Goal: Transaction & Acquisition: Purchase product/service

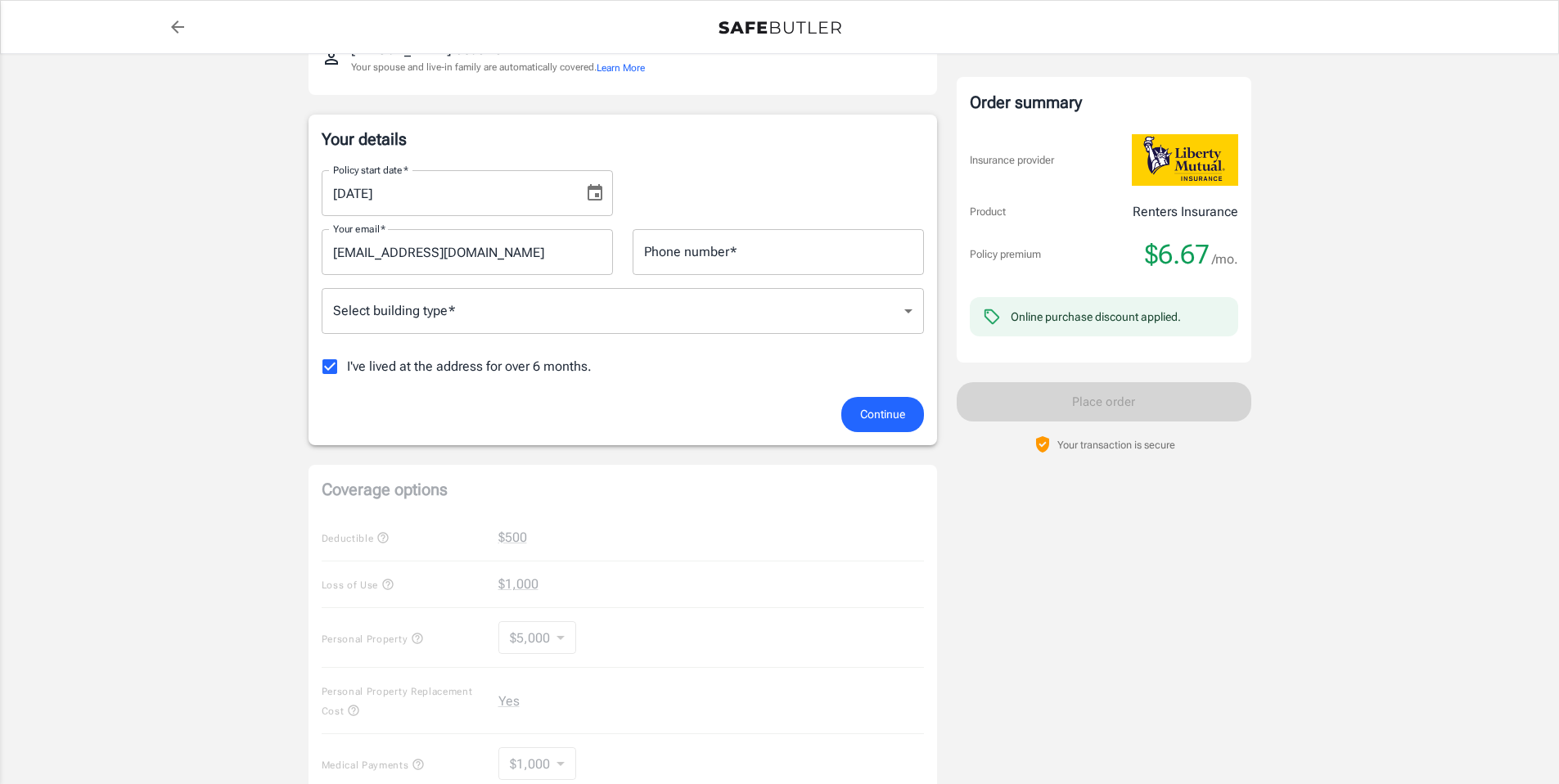
scroll to position [210, 0]
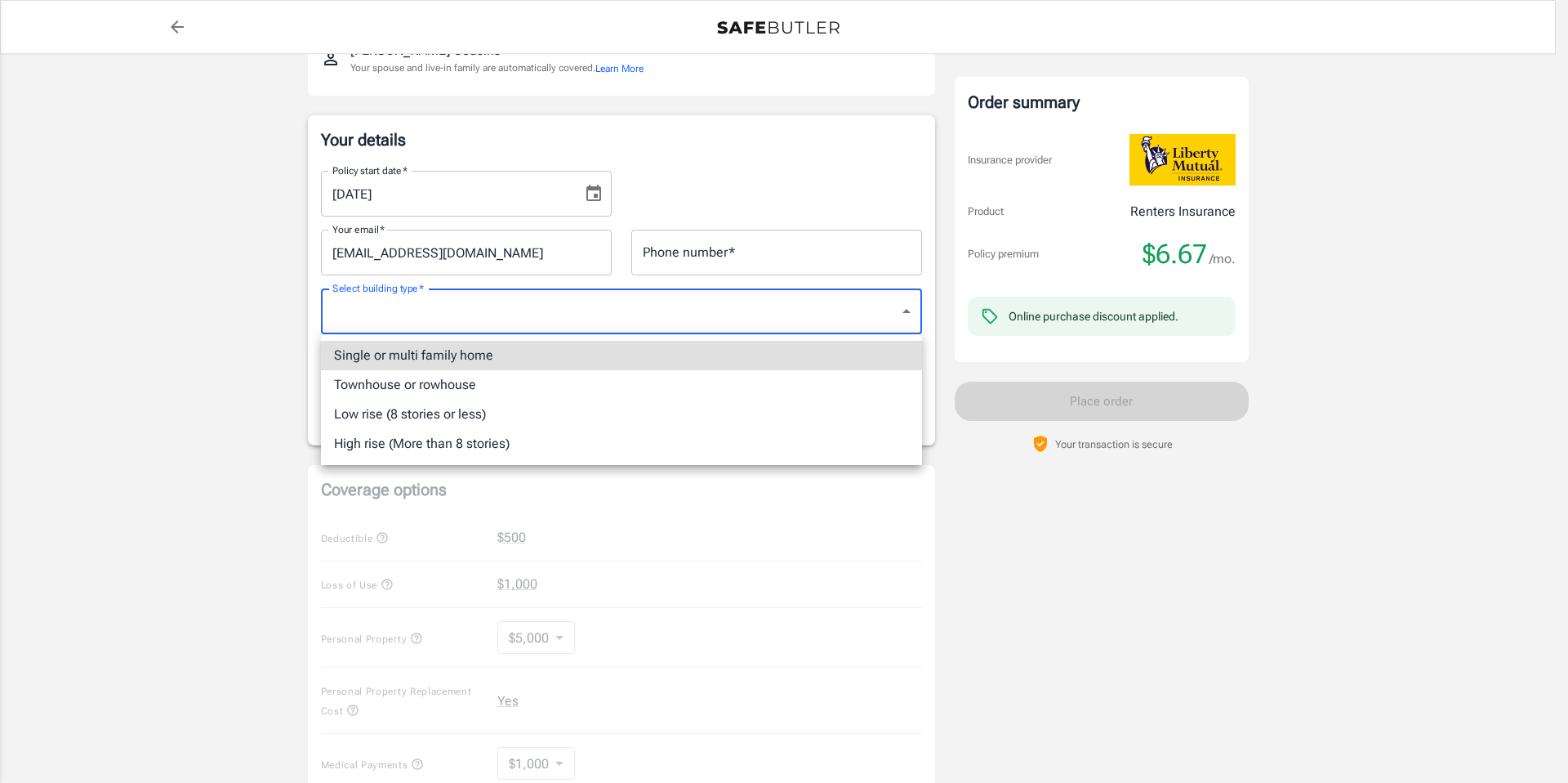
click at [909, 306] on body "Policy premium $ 6.67 /mo Liberty Mutual Renters Insurance [STREET_ADDRESS] You…" at bounding box center [784, 562] width 1568 height 1544
click at [464, 416] on li "Low rise (8 stories or less)" at bounding box center [621, 414] width 601 height 29
type input "lowrise"
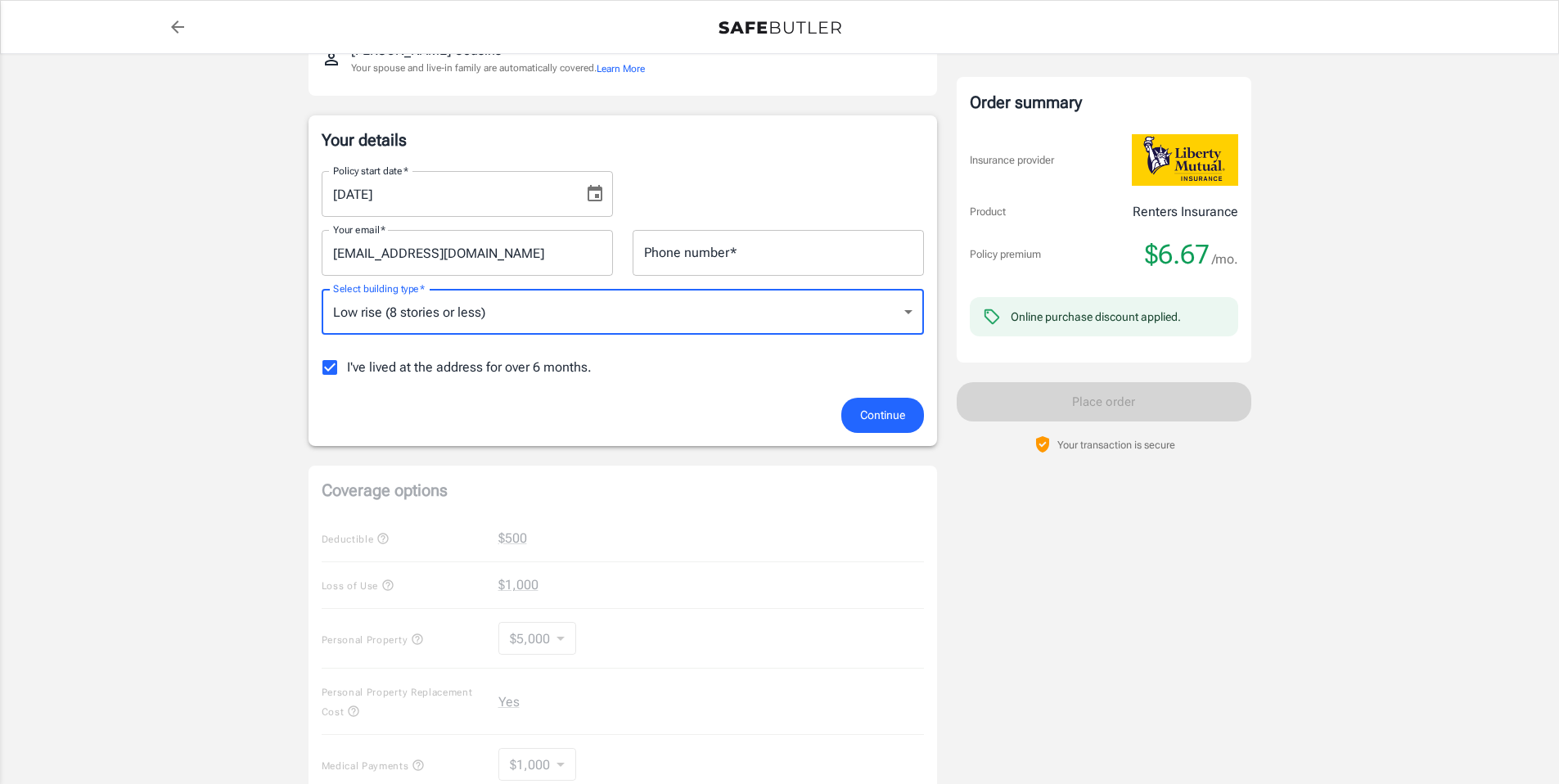
click at [326, 363] on input "I've lived at the address for over 6 months." at bounding box center [329, 367] width 34 height 34
checkbox input "false"
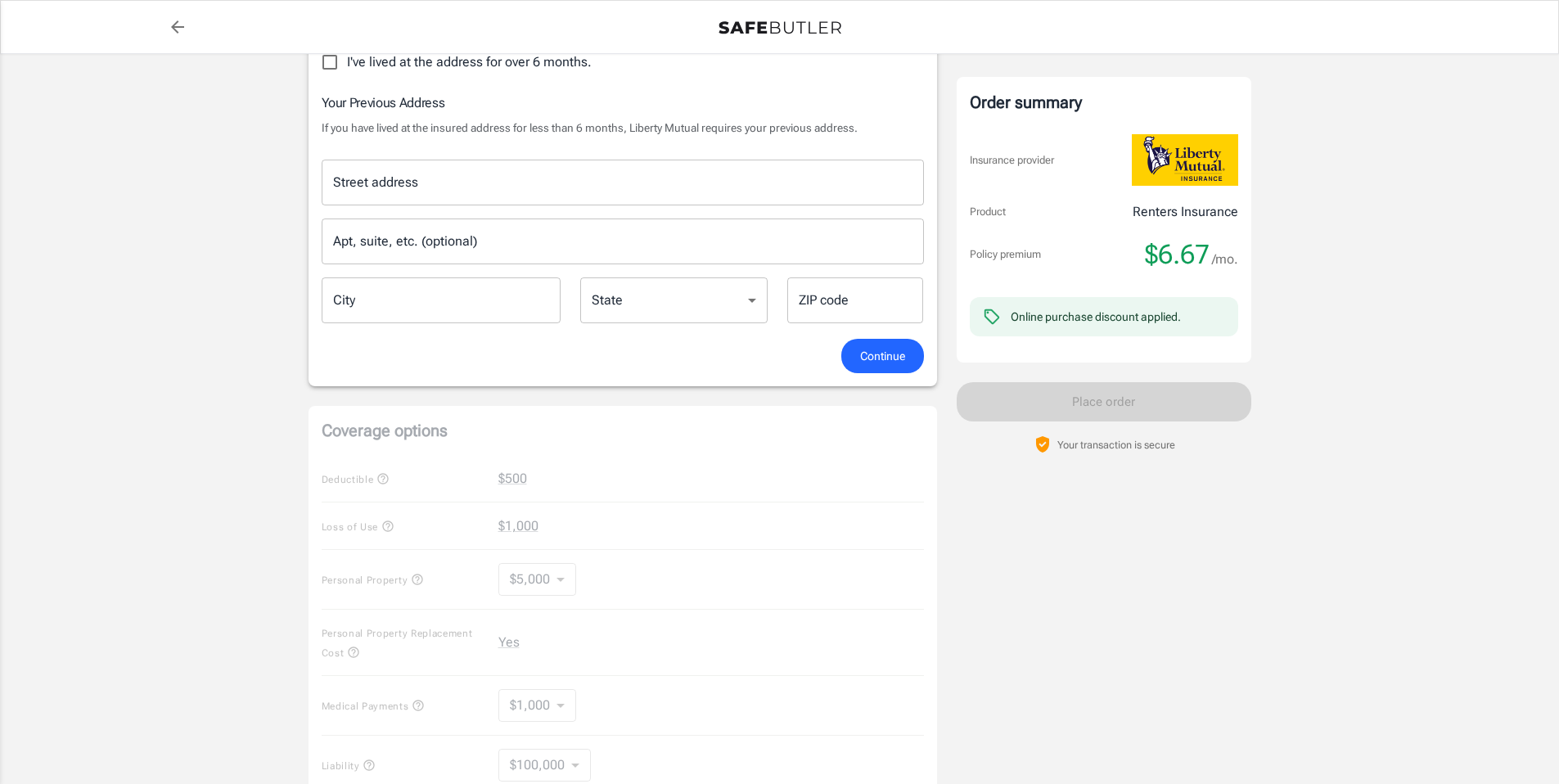
scroll to position [512, 0]
click at [366, 189] on input "Street address" at bounding box center [623, 186] width 588 height 31
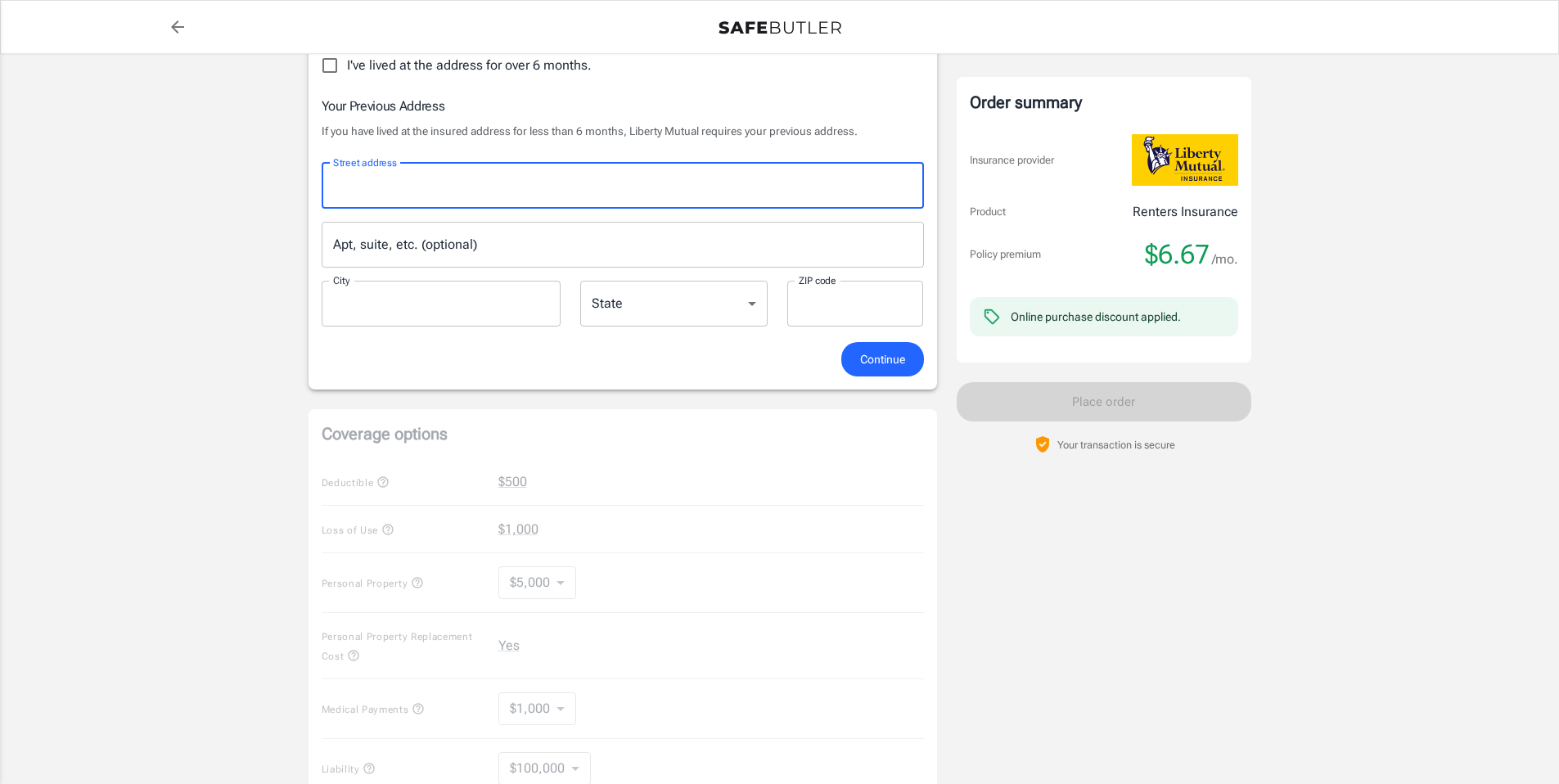
type input "[STREET_ADDRESS]"
type input "8038212815"
type input "[PERSON_NAME]"
type input "29054-9687"
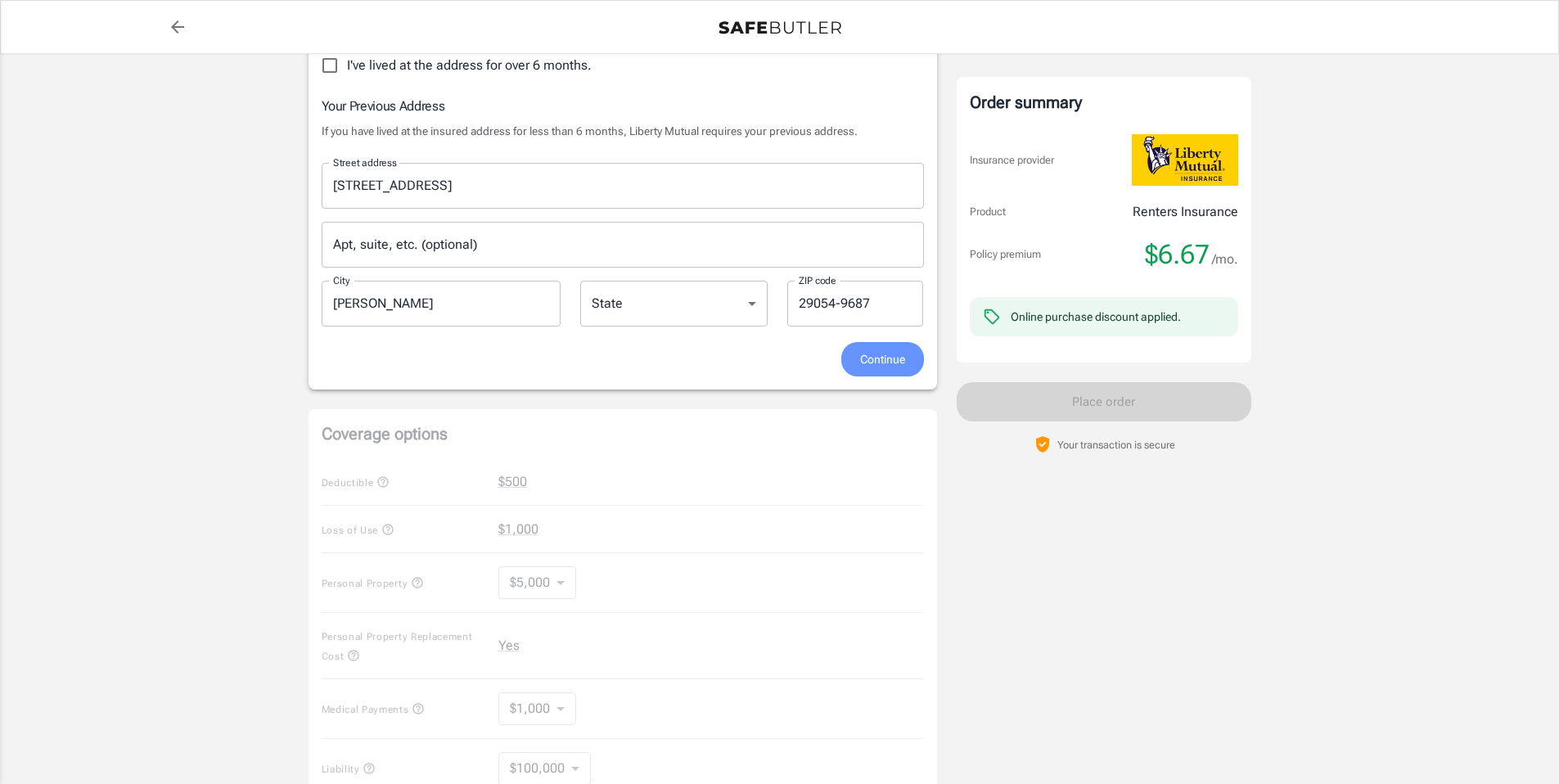
click at [890, 366] on span "Continue" at bounding box center [882, 359] width 45 height 21
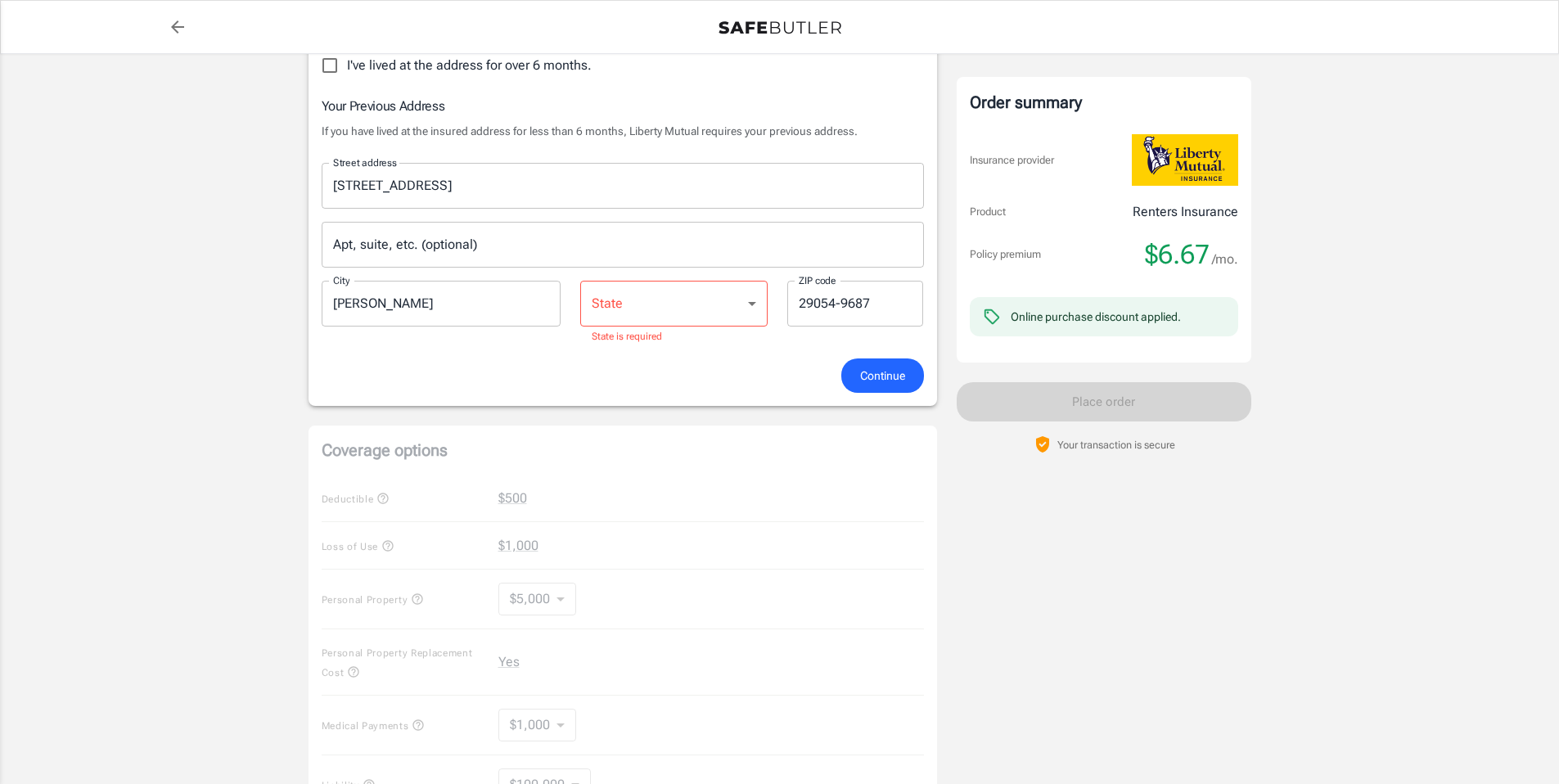
click at [718, 307] on select "[US_STATE] [US_STATE] [US_STATE] [US_STATE] [US_STATE] [US_STATE] [US_STATE] [U…" at bounding box center [673, 303] width 187 height 46
select select "SC"
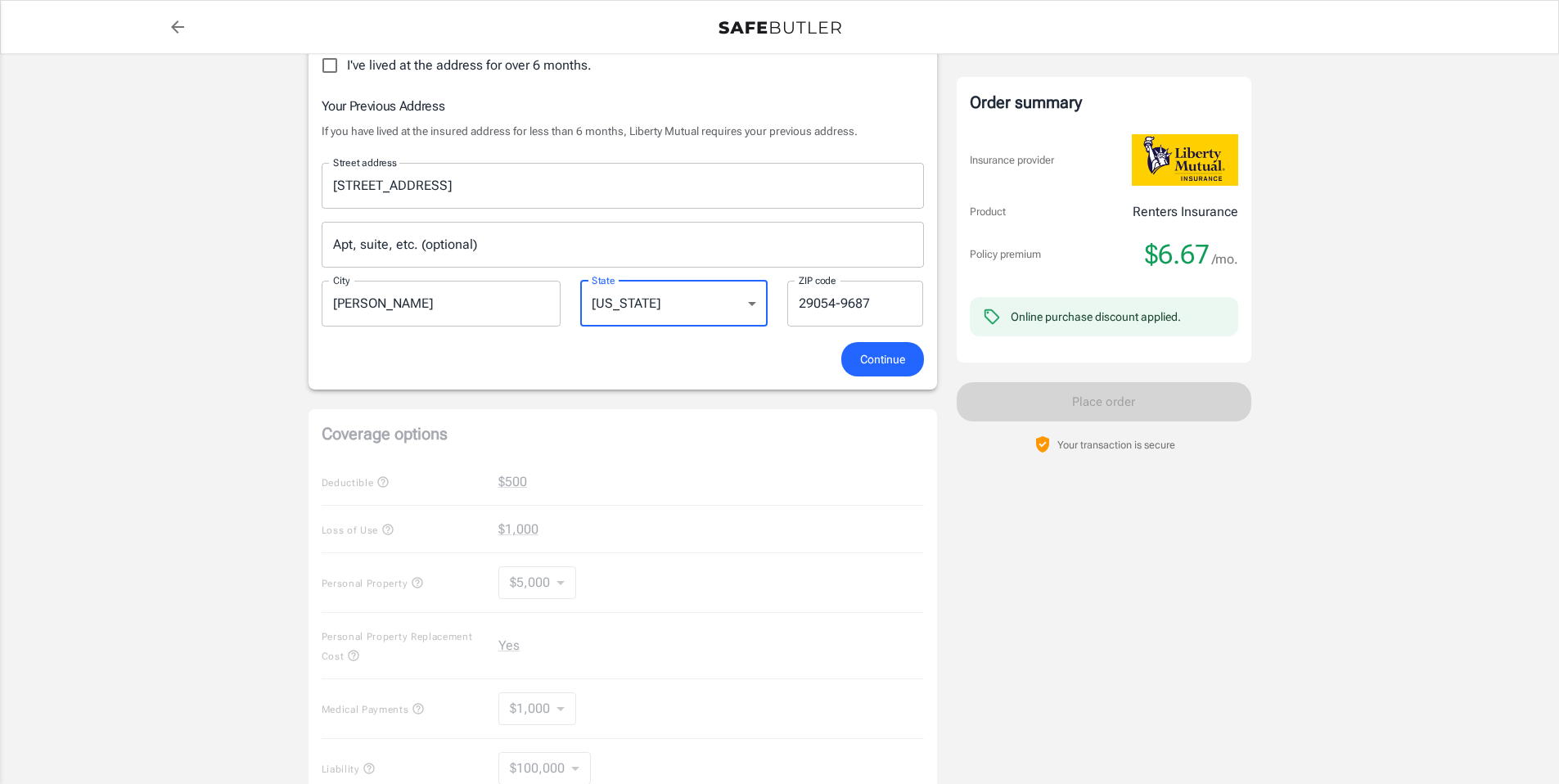
click at [884, 364] on span "Continue" at bounding box center [882, 359] width 45 height 21
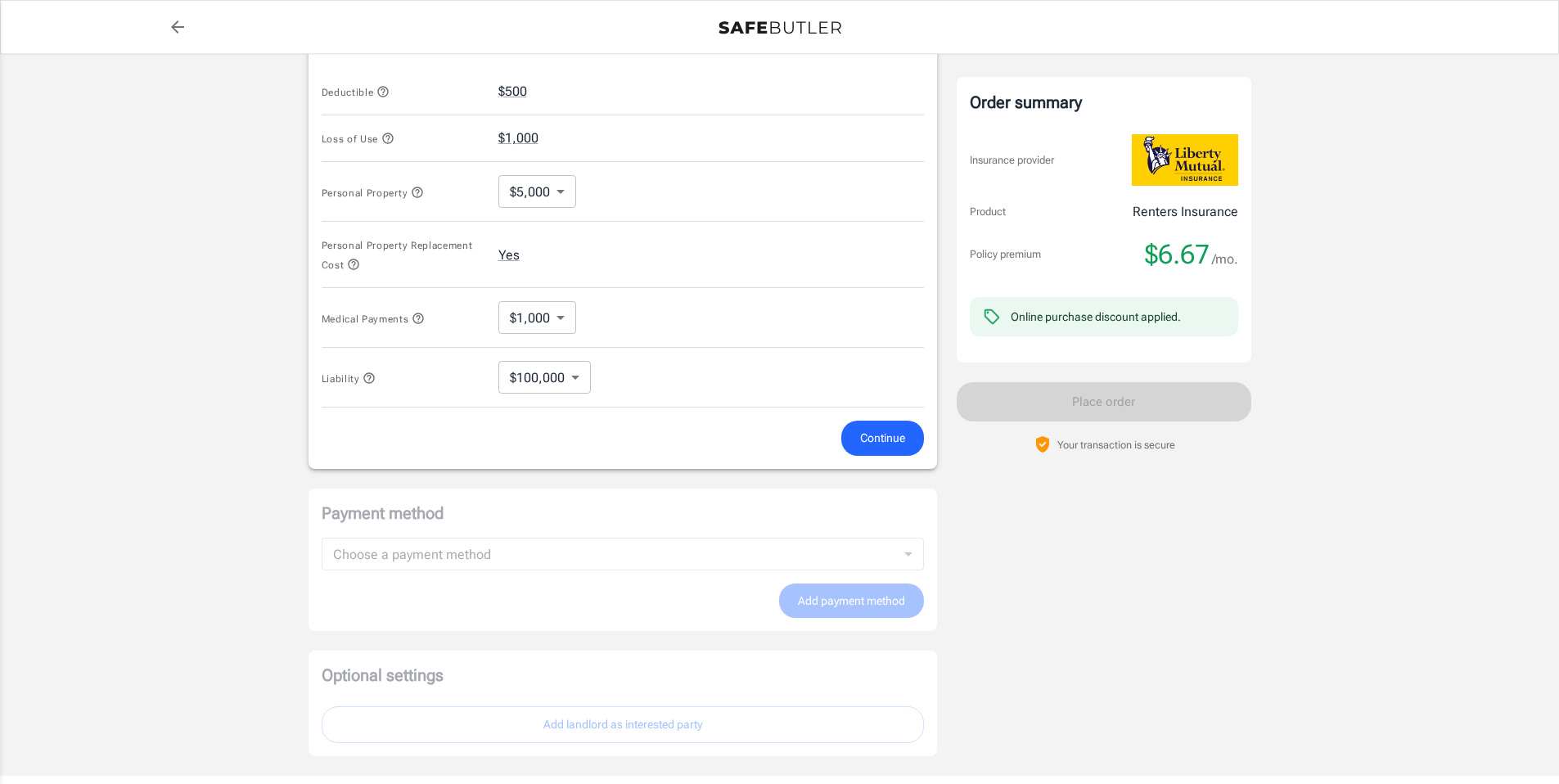
scroll to position [729, 0]
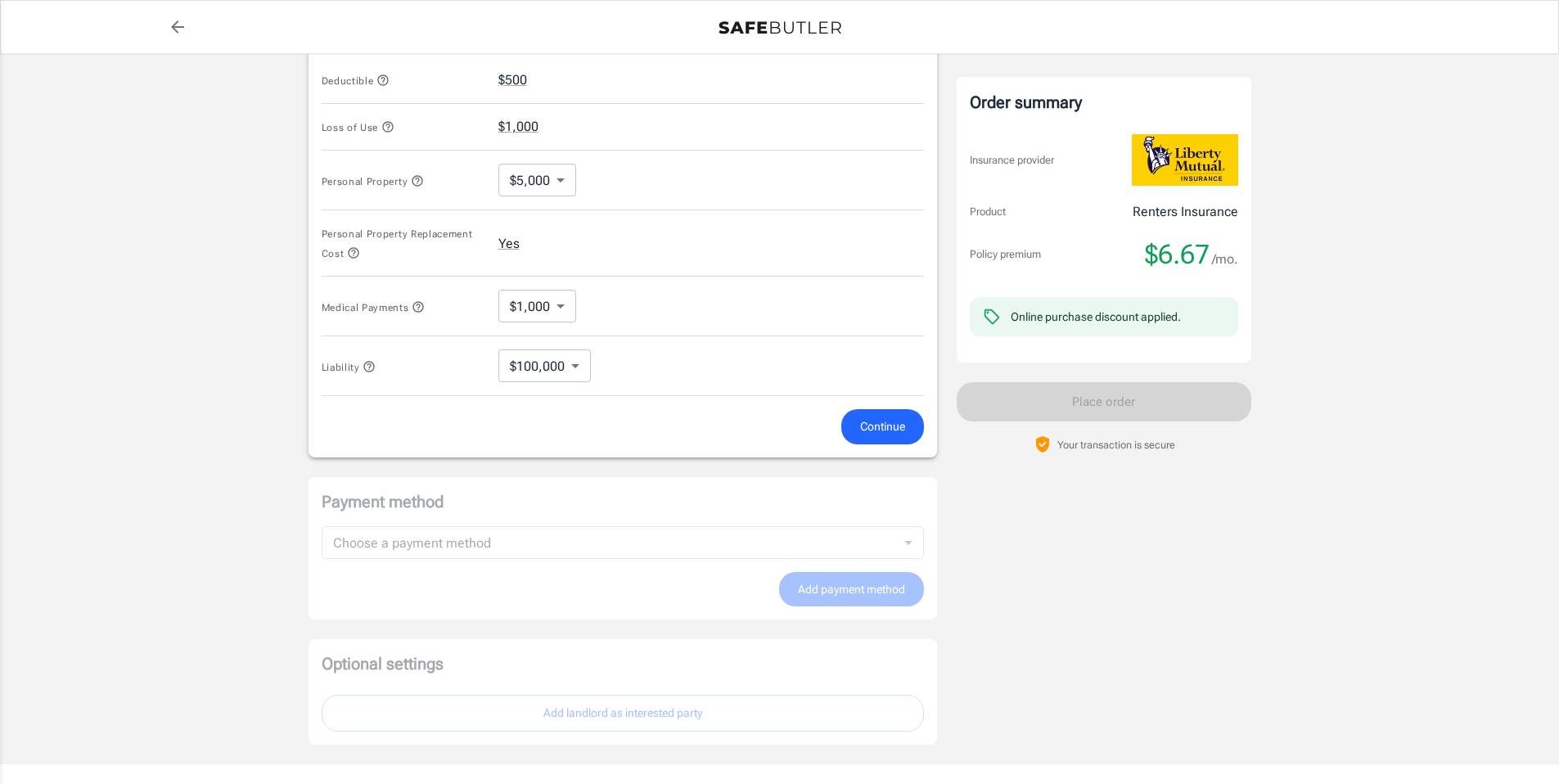
click at [874, 428] on span "Continue" at bounding box center [882, 426] width 45 height 21
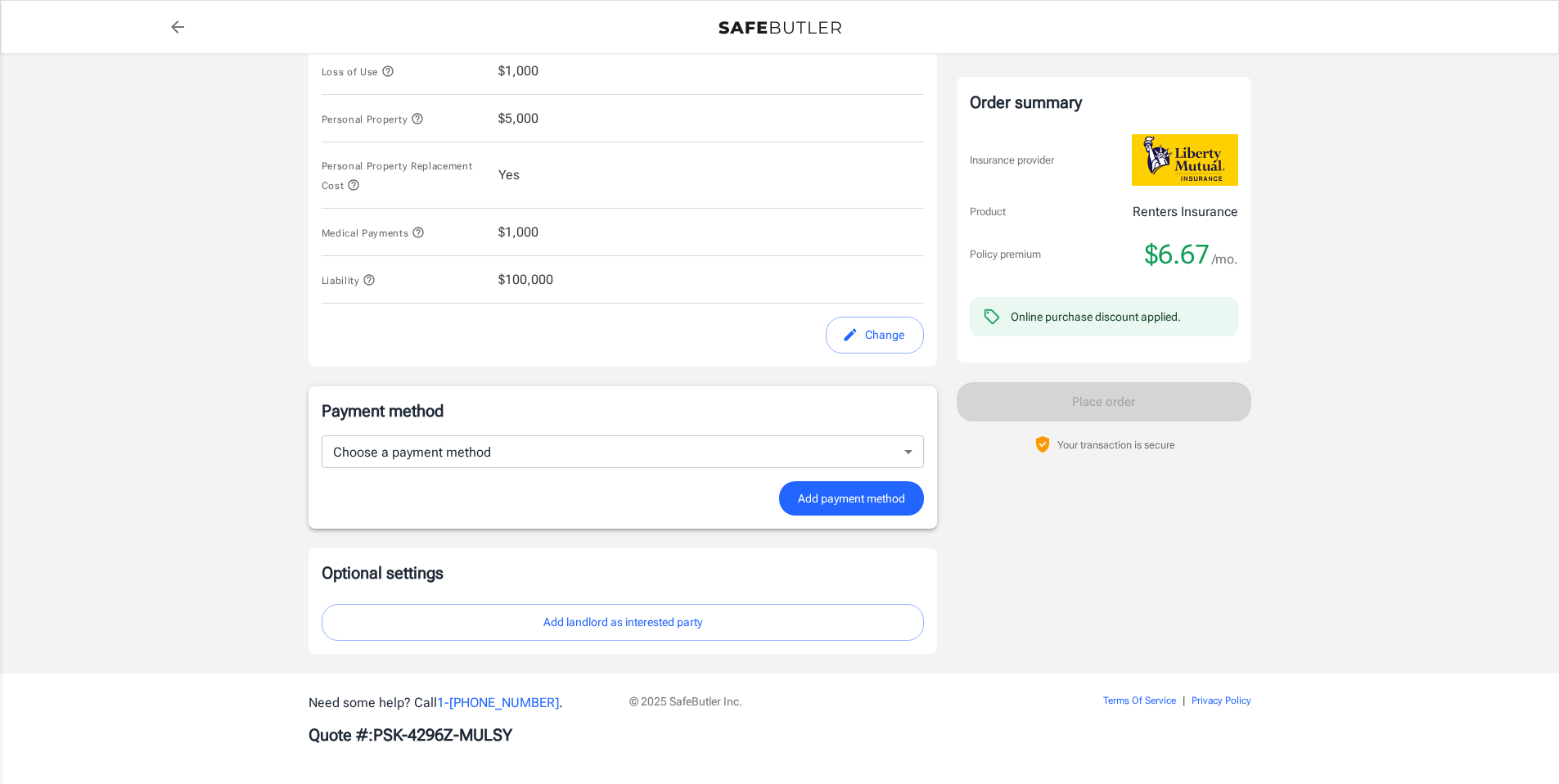
scroll to position [789, 0]
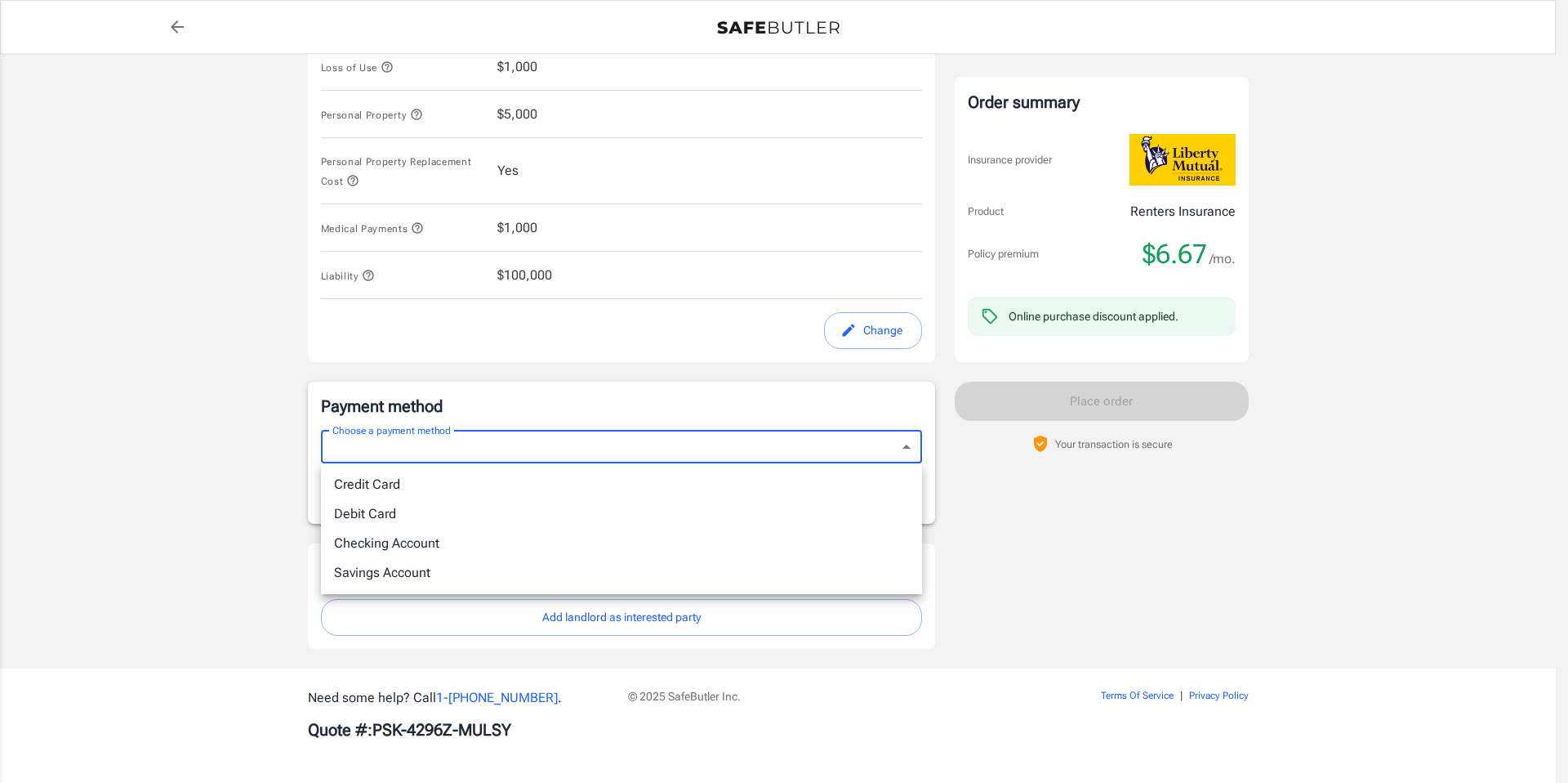
click at [1026, 508] on div at bounding box center [784, 391] width 1568 height 783
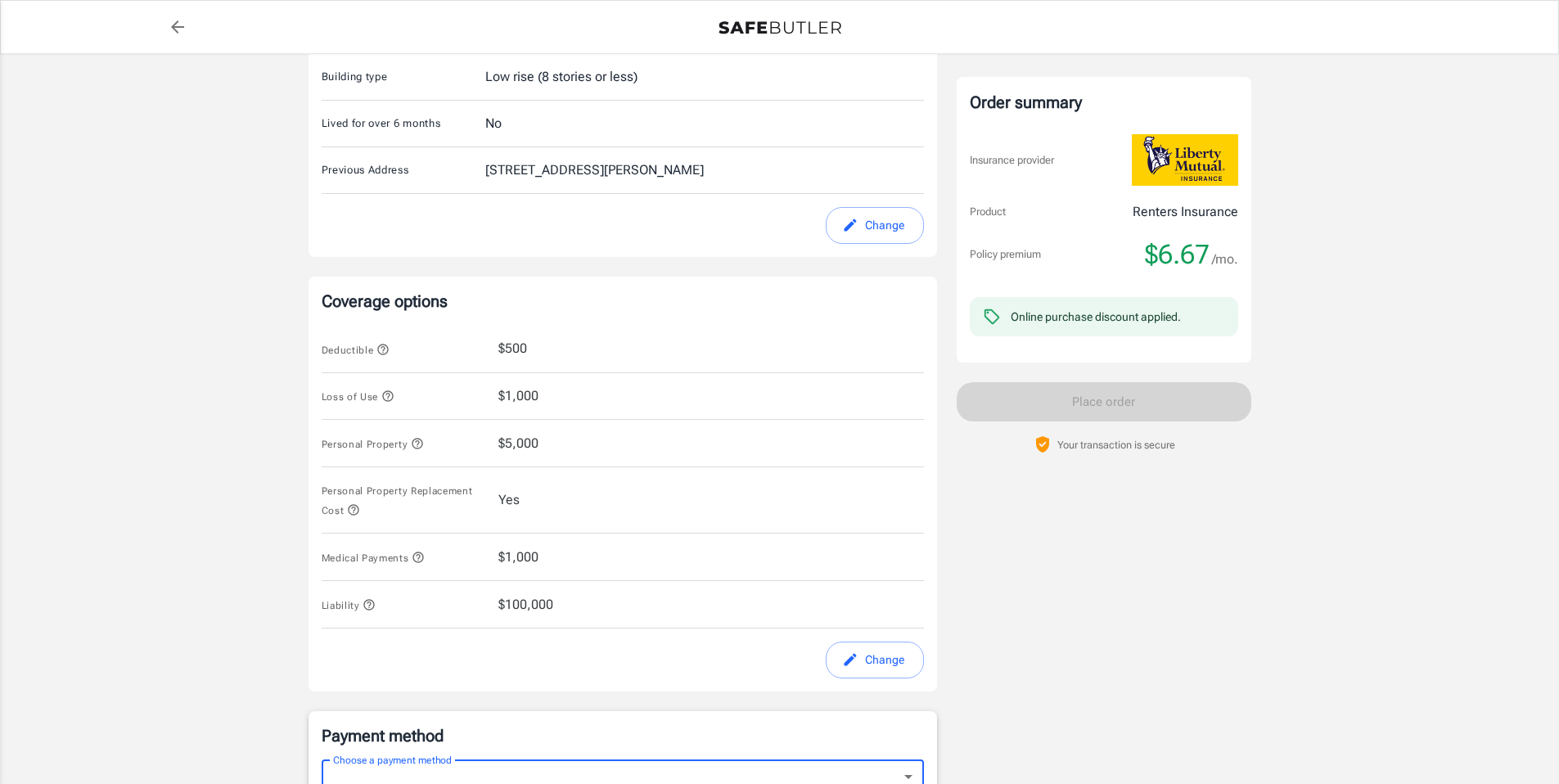
scroll to position [461, 0]
click at [555, 610] on div "Liability $100,000" at bounding box center [622, 603] width 602 height 47
click at [867, 664] on button "Change" at bounding box center [874, 659] width 98 height 37
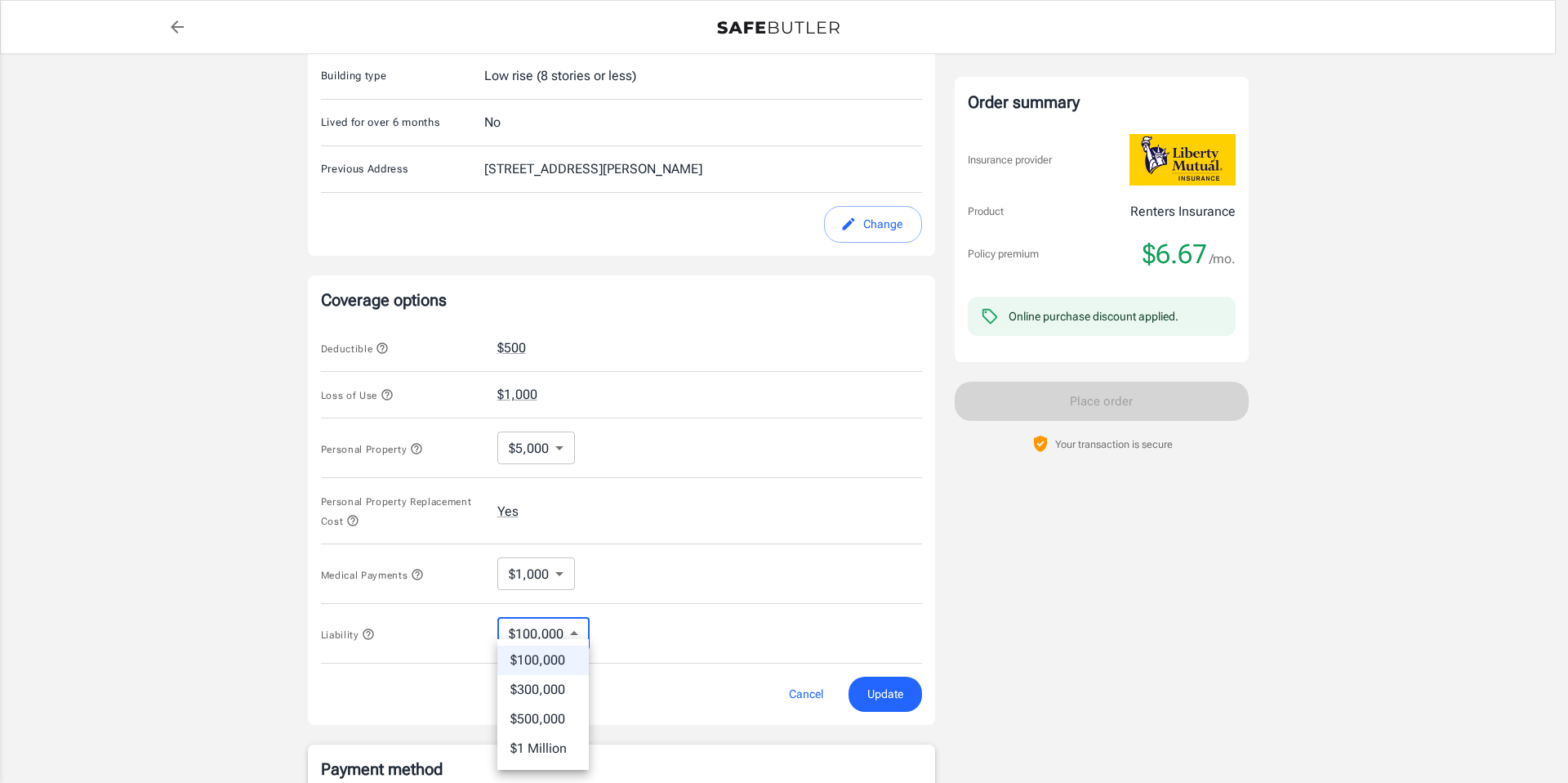
click at [578, 638] on body "Policy premium $ 6.67 /mo Liberty Mutual Renters Insurance [STREET_ADDRESS] You…" at bounding box center [784, 342] width 1568 height 1606
click at [564, 687] on li "$300,000" at bounding box center [544, 689] width 92 height 29
type input "300000"
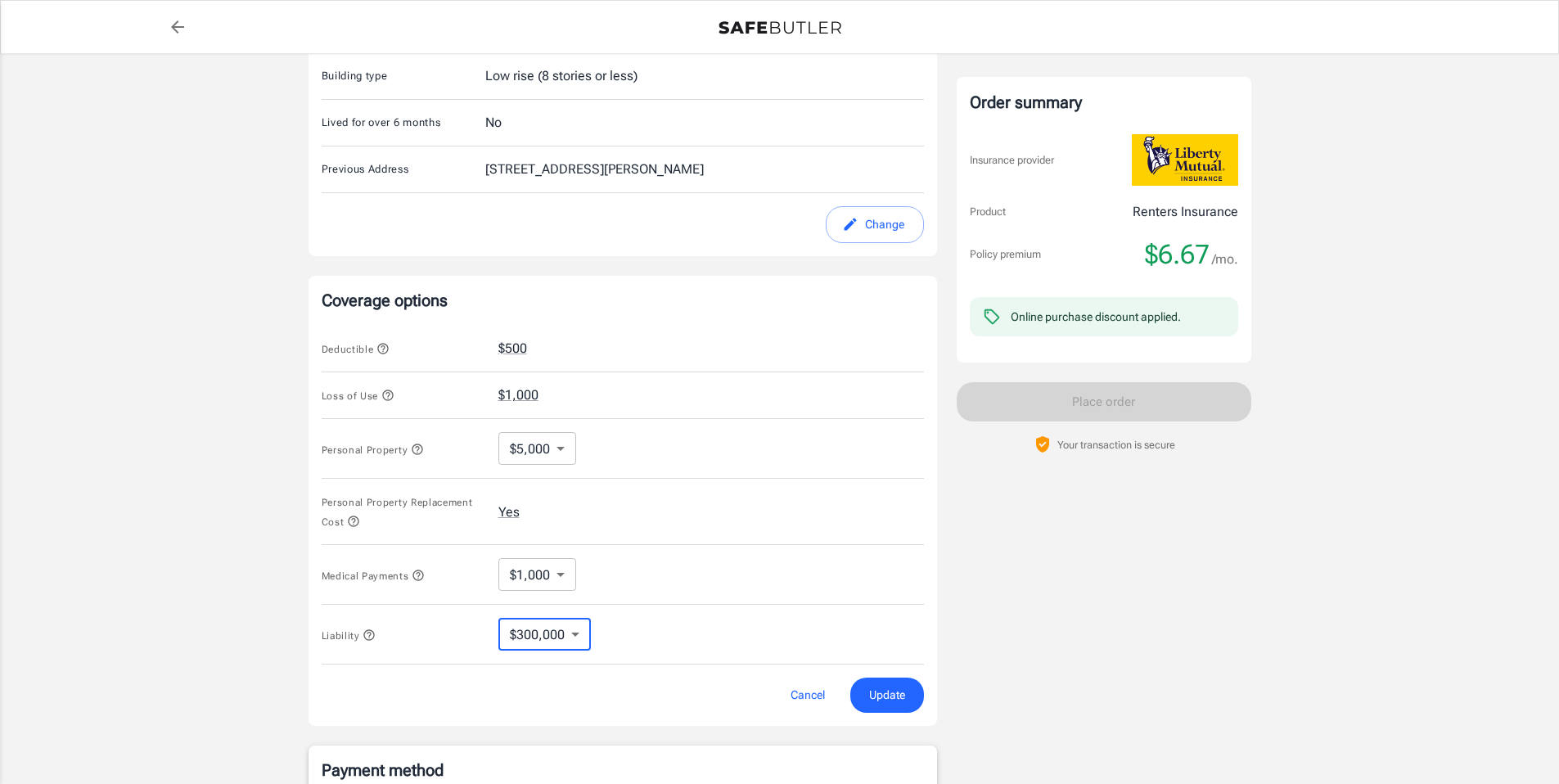
click at [904, 694] on span "Update" at bounding box center [886, 694] width 36 height 21
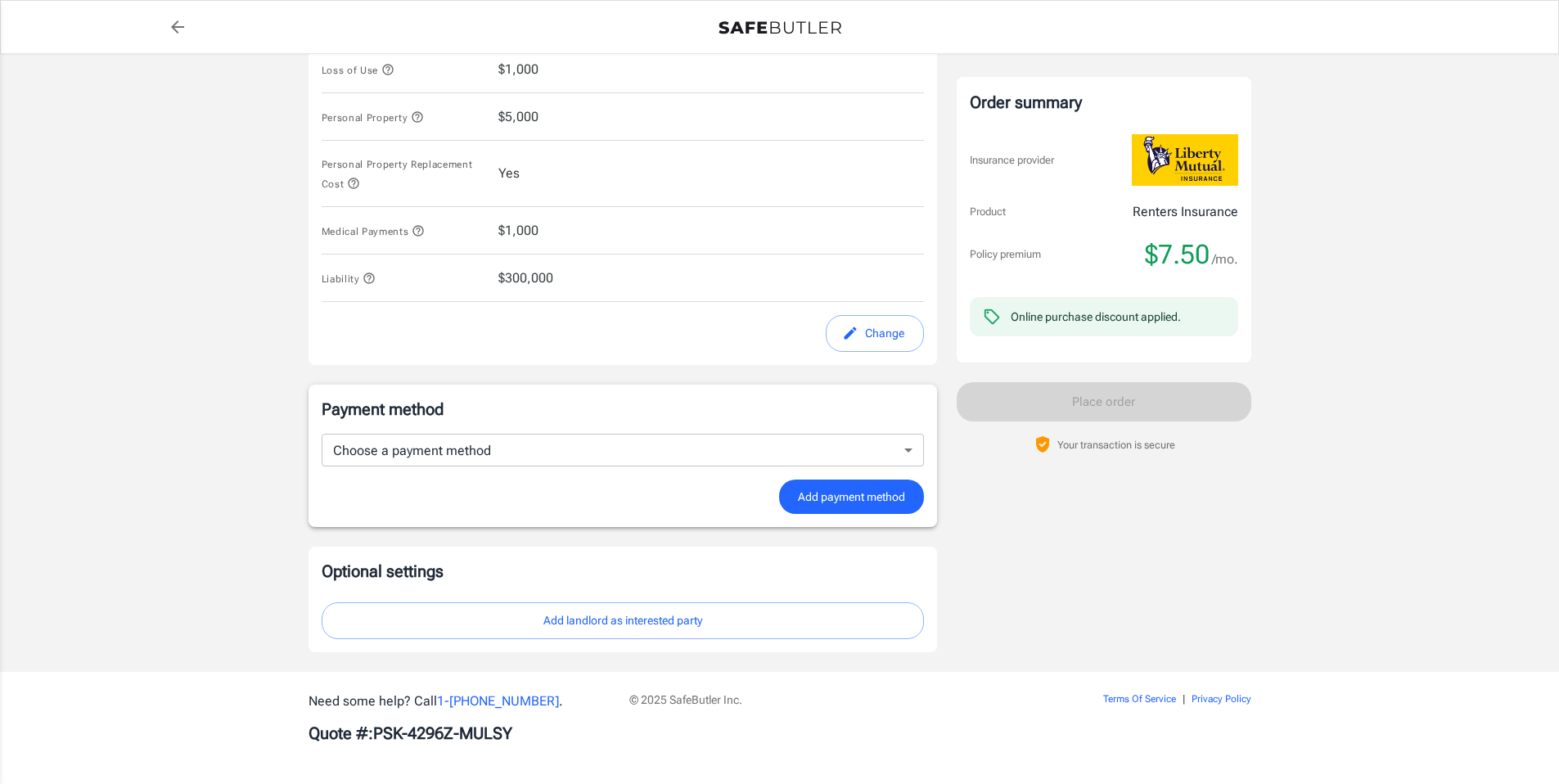
scroll to position [789, 0]
